Goal: Task Accomplishment & Management: Manage account settings

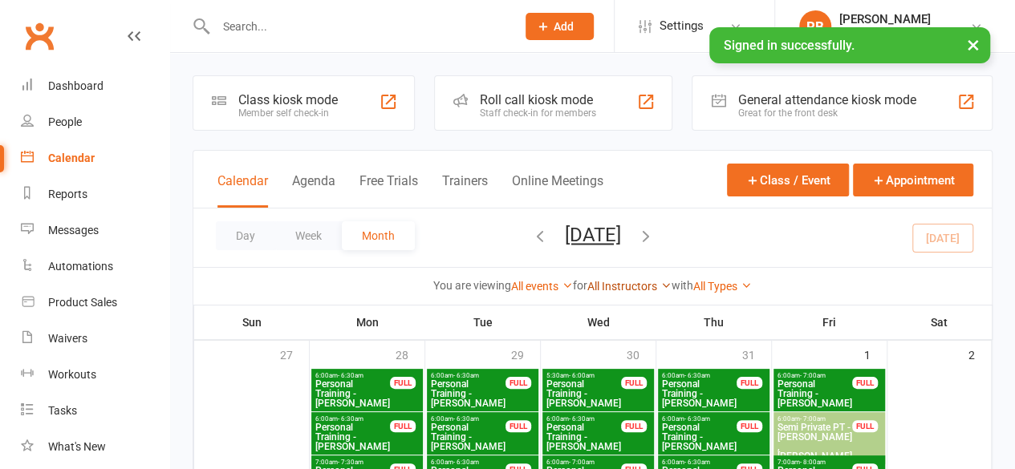
click at [629, 282] on link "All Instructors" at bounding box center [629, 286] width 84 height 13
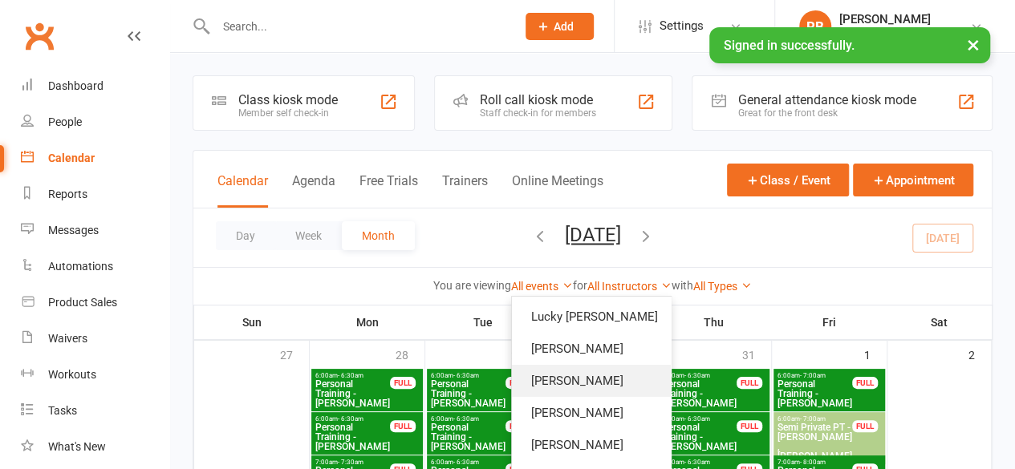
scroll to position [56, 0]
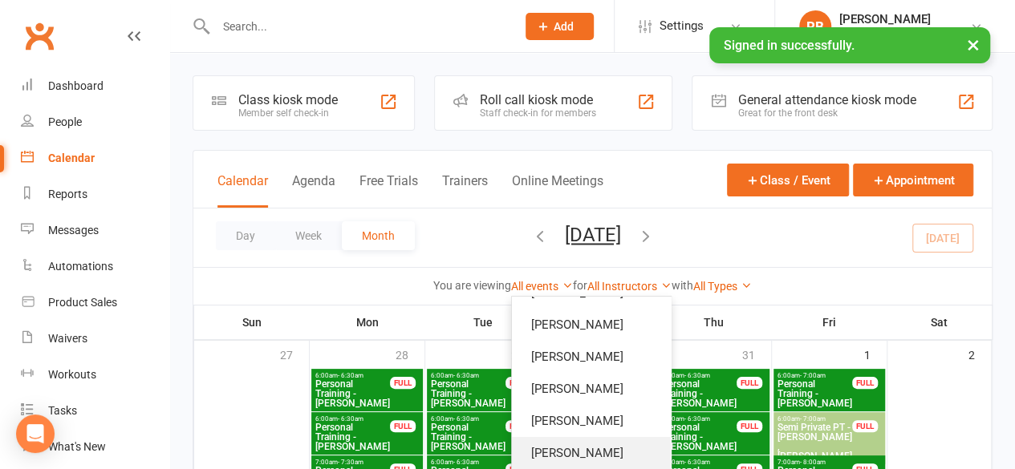
click at [607, 448] on link "[PERSON_NAME]" at bounding box center [591, 453] width 159 height 32
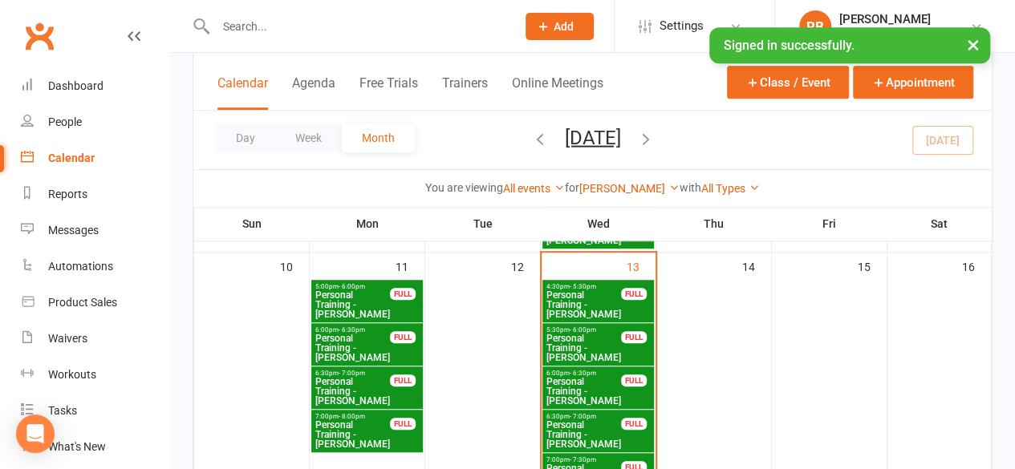
scroll to position [496, 0]
click at [334, 304] on span "Personal Training - [PERSON_NAME]" at bounding box center [353, 304] width 76 height 29
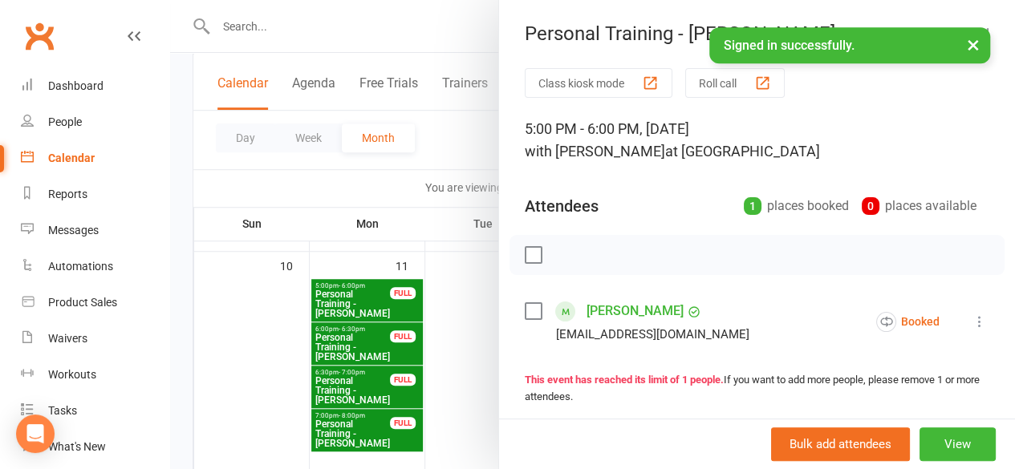
click at [525, 253] on label at bounding box center [533, 255] width 16 height 16
click at [560, 253] on icon "button" at bounding box center [569, 255] width 18 height 18
click at [448, 329] on div at bounding box center [592, 234] width 845 height 469
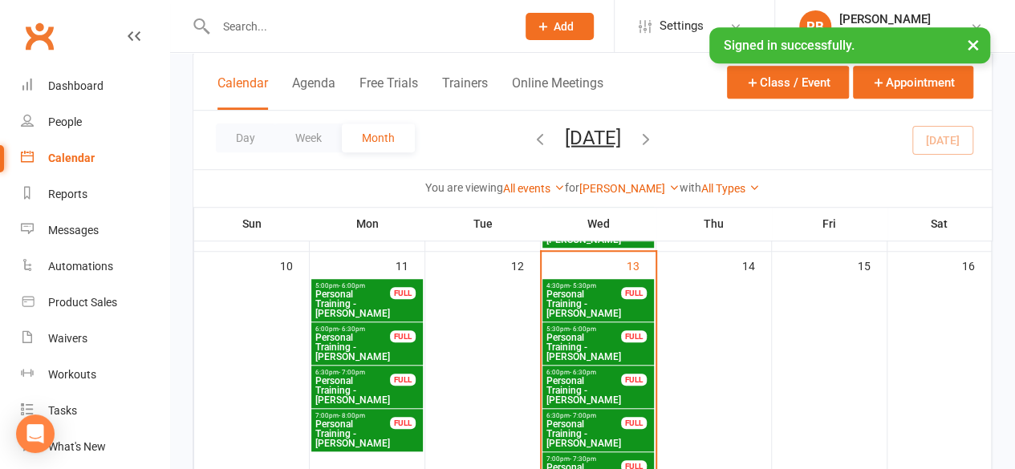
click at [319, 341] on span "Personal Training - [PERSON_NAME]" at bounding box center [353, 347] width 76 height 29
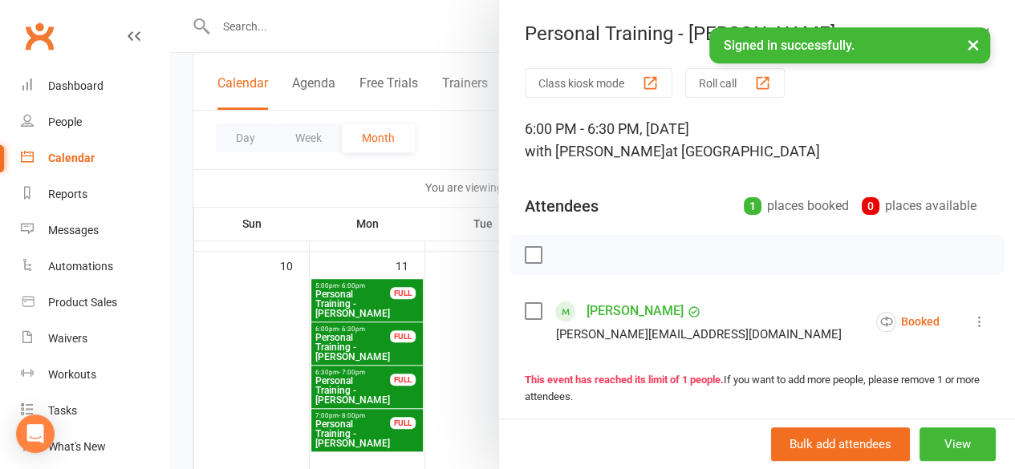
click at [525, 252] on label at bounding box center [533, 255] width 16 height 16
click at [560, 259] on icon "button" at bounding box center [569, 255] width 18 height 18
click at [449, 382] on div at bounding box center [592, 234] width 845 height 469
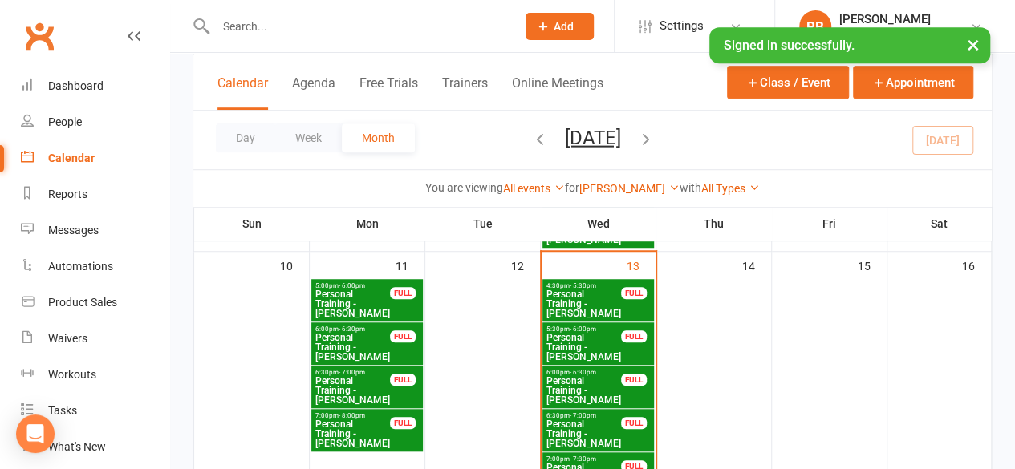
click at [361, 391] on span "Personal Training - [PERSON_NAME]" at bounding box center [353, 390] width 76 height 29
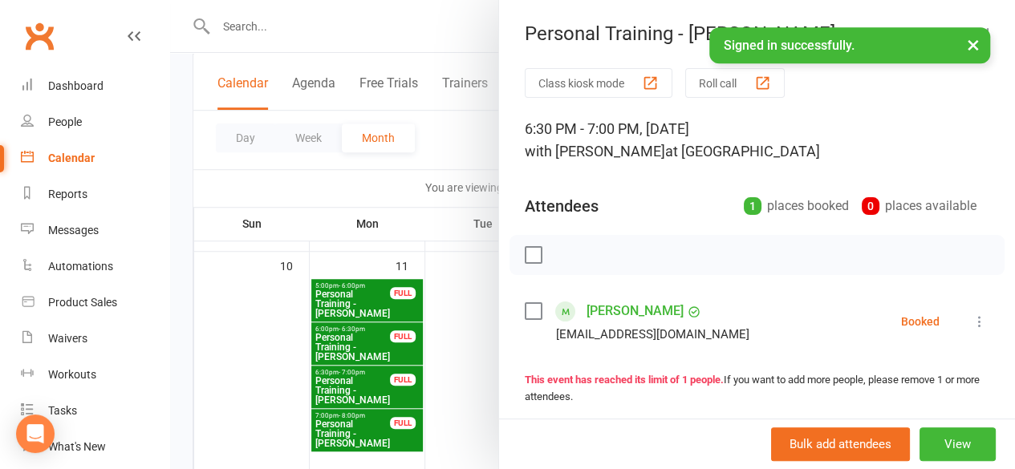
click at [525, 258] on label at bounding box center [533, 255] width 16 height 16
click at [560, 256] on icon "button" at bounding box center [569, 255] width 18 height 18
click at [463, 392] on div at bounding box center [592, 234] width 845 height 469
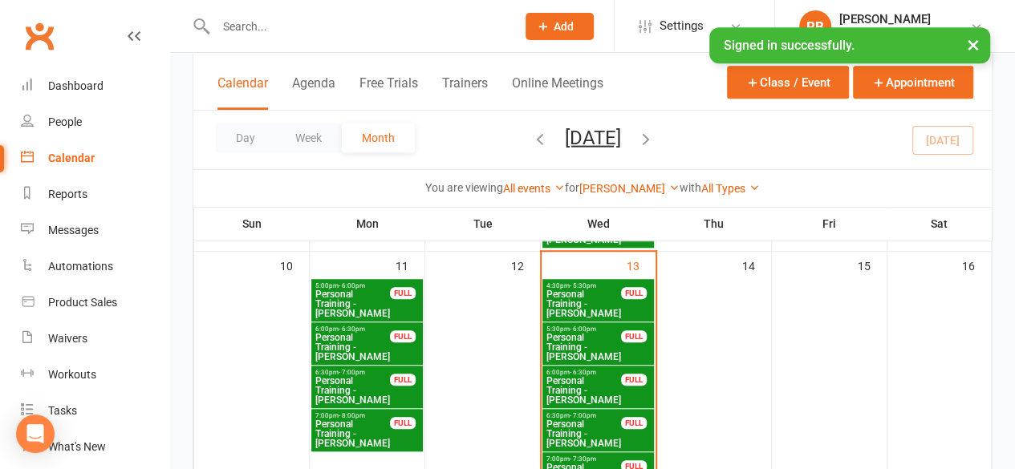
click at [355, 437] on span "Personal Training - [PERSON_NAME]" at bounding box center [353, 434] width 76 height 29
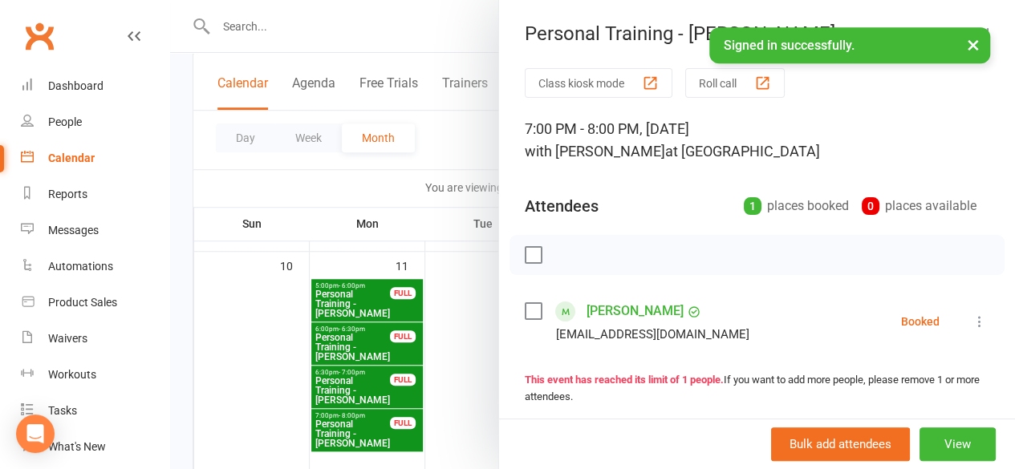
click at [525, 254] on label at bounding box center [533, 255] width 16 height 16
click at [560, 258] on icon "button" at bounding box center [569, 255] width 18 height 18
click at [453, 348] on div at bounding box center [592, 234] width 845 height 469
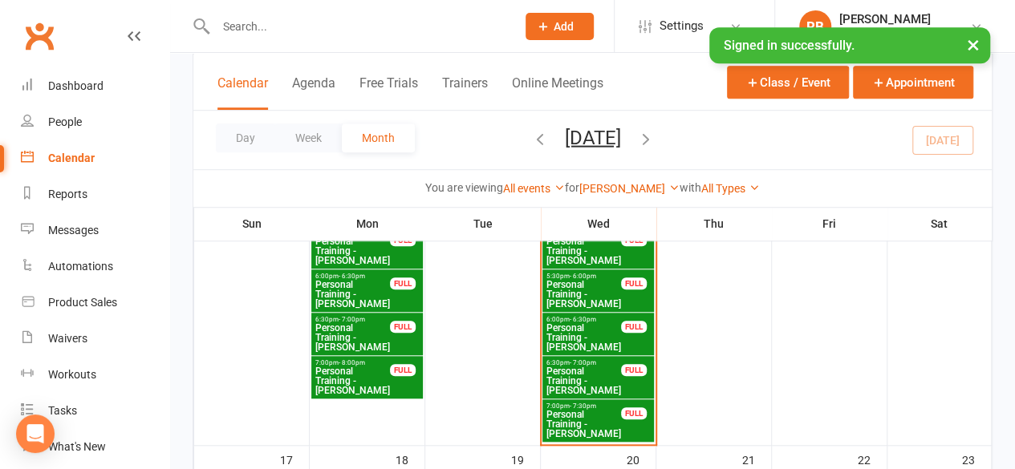
scroll to position [547, 0]
